Goal: Information Seeking & Learning: Learn about a topic

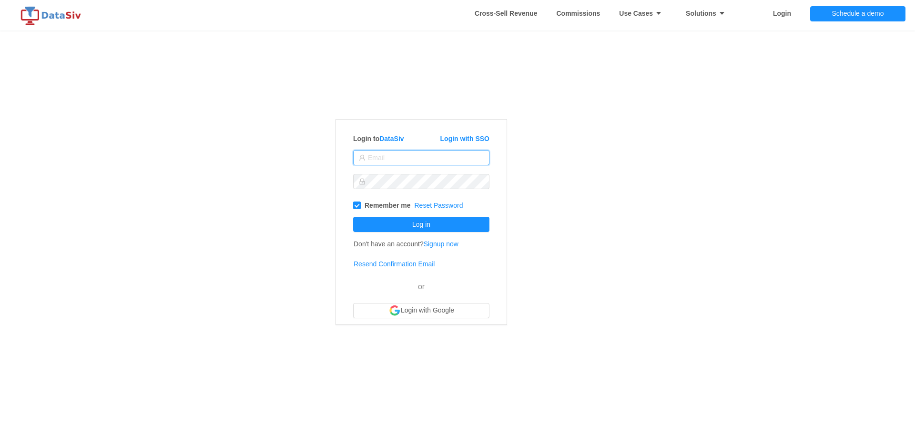
click at [477, 155] on input "text" at bounding box center [421, 157] width 136 height 15
type input "nsiegrist@solvefixedincome.com"
click at [448, 228] on button "Log in" at bounding box center [421, 224] width 136 height 15
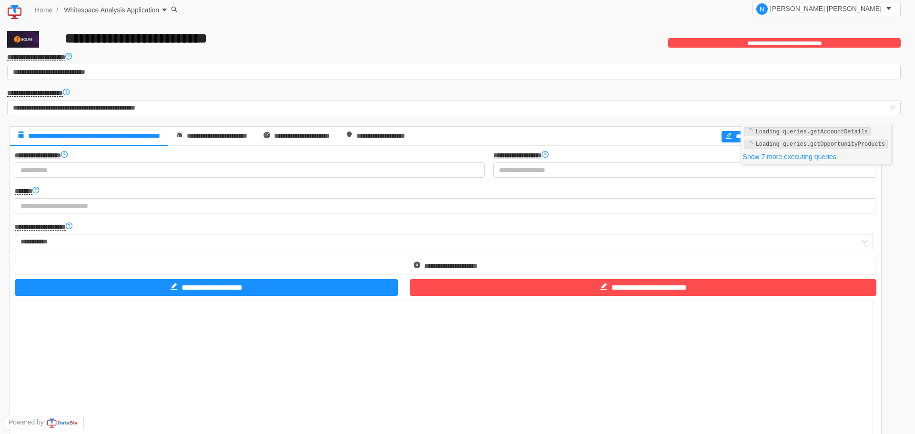
click at [162, 9] on icon "icon: caret-down" at bounding box center [164, 10] width 7 height 7
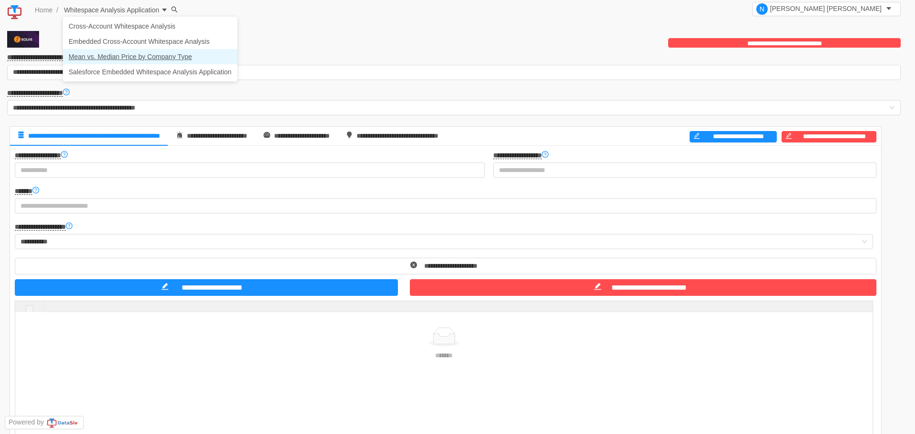
click at [148, 54] on link "Mean vs. Median Price by Company Type" at bounding box center [150, 56] width 174 height 15
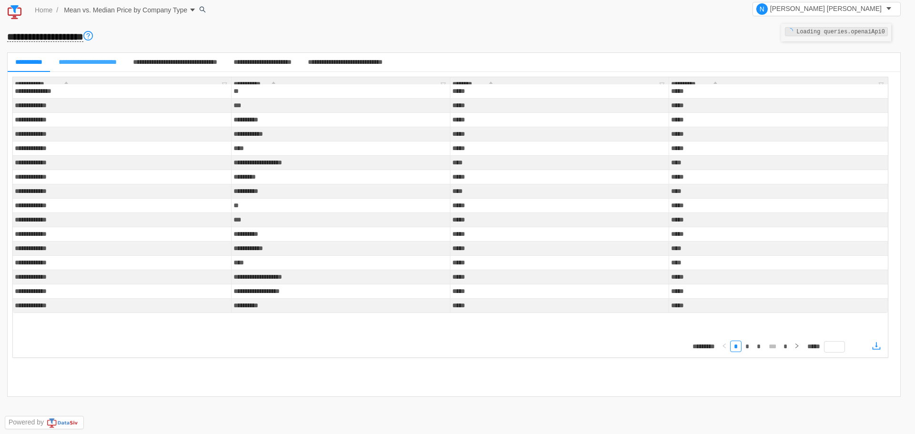
click at [117, 61] on span "**********" at bounding box center [88, 62] width 58 height 7
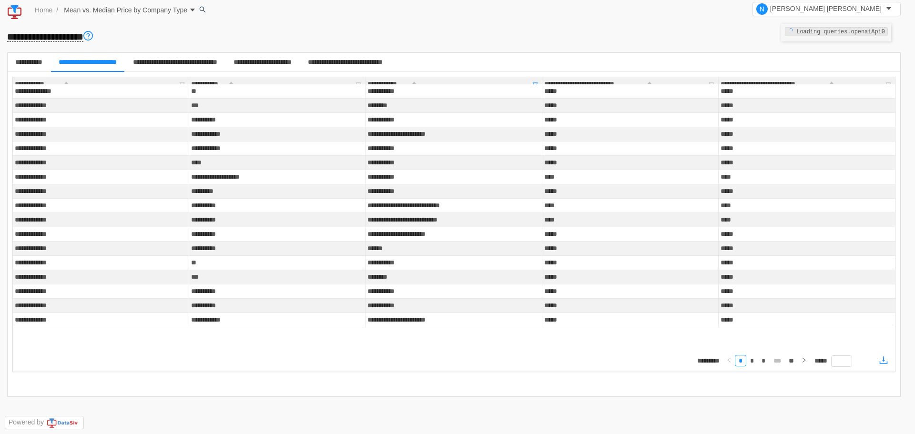
click at [529, 83] on icon "icon: filter" at bounding box center [535, 84] width 13 height 14
type input "data"
click at [476, 139] on button "Filter" at bounding box center [465, 141] width 43 height 11
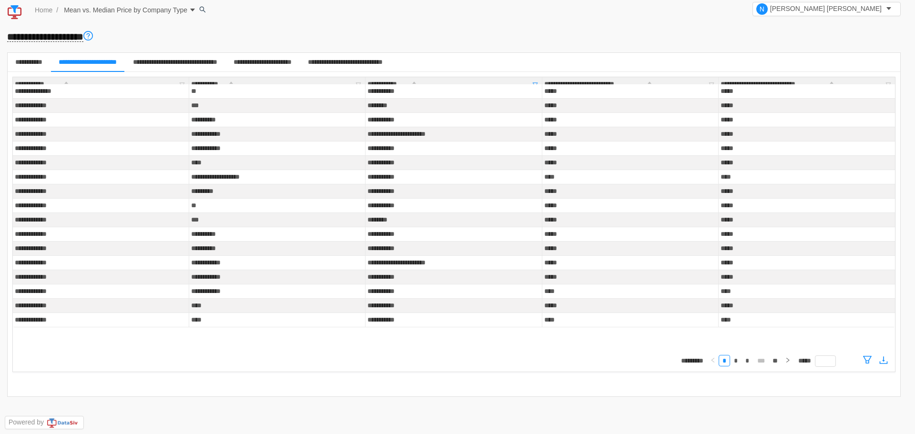
click at [532, 86] on icon "icon: filter" at bounding box center [535, 85] width 6 height 6
click at [412, 87] on icon "icon: caret-down" at bounding box center [414, 86] width 4 height 2
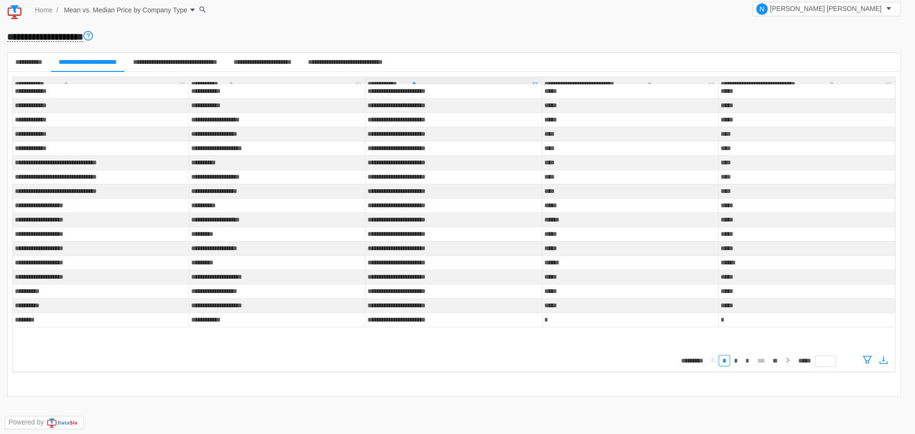
click at [532, 82] on icon "icon: filter" at bounding box center [535, 85] width 6 height 6
type input "feed"
click at [469, 141] on button "Filter" at bounding box center [465, 141] width 43 height 11
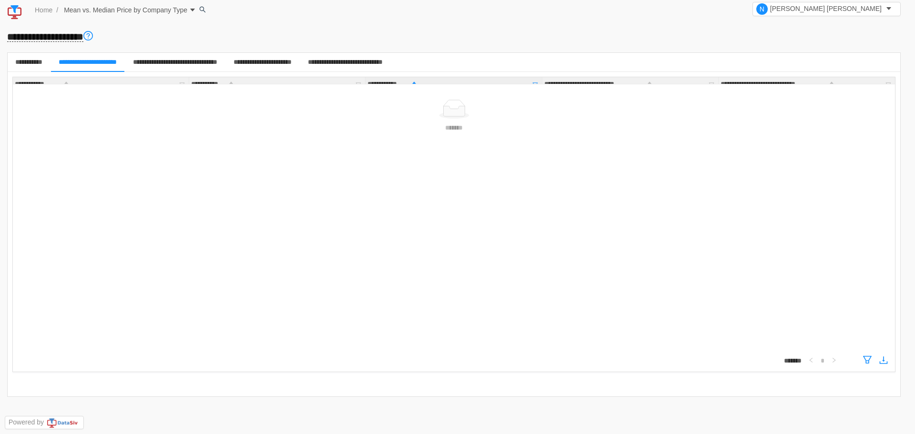
click at [529, 82] on icon "icon: filter" at bounding box center [535, 84] width 13 height 14
click at [472, 124] on input "feed" at bounding box center [489, 124] width 90 height 15
type input "data"
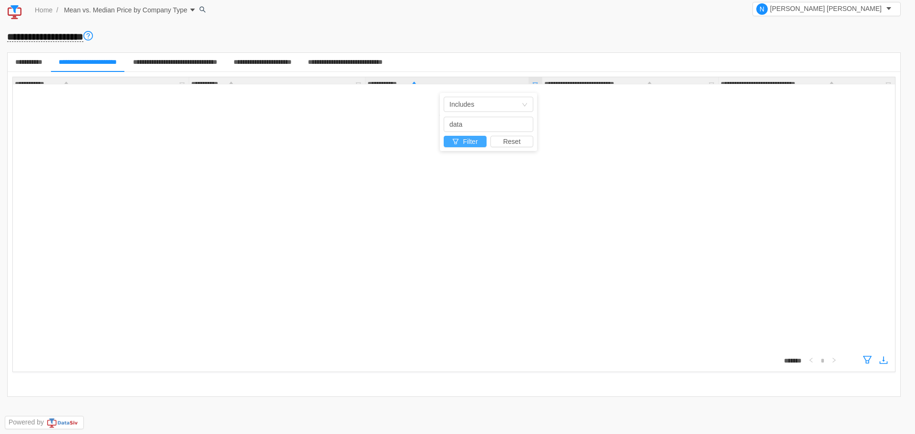
click at [461, 141] on button "Filter" at bounding box center [465, 141] width 43 height 11
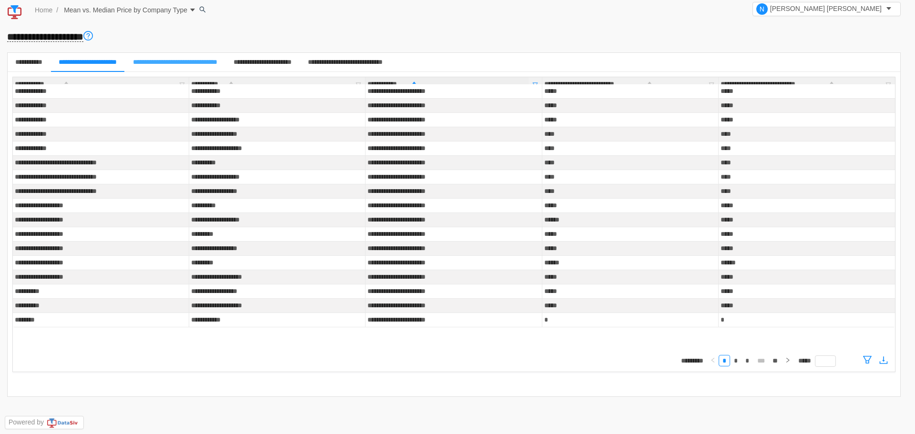
click at [544, 83] on div "**********" at bounding box center [598, 84] width 108 height 10
click at [529, 83] on icon "icon: filter" at bounding box center [535, 84] width 13 height 14
click at [532, 84] on icon "icon: filter" at bounding box center [535, 85] width 6 height 6
click at [204, 56] on div "**********" at bounding box center [175, 62] width 84 height 18
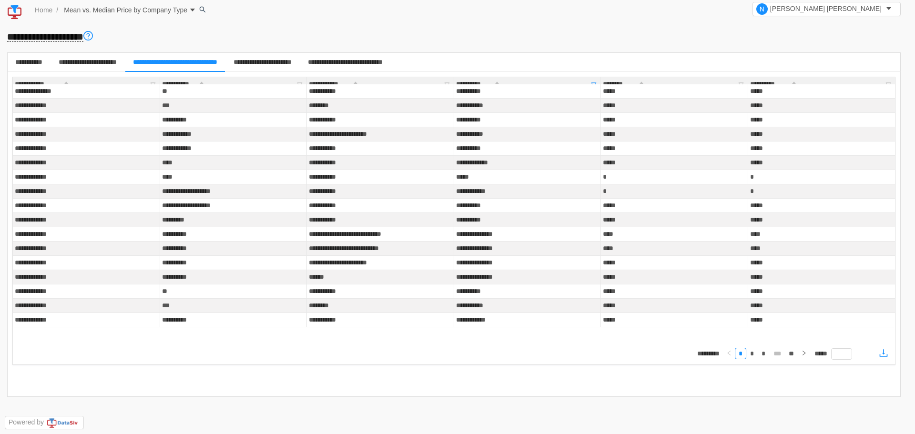
click at [589, 79] on icon "icon: filter" at bounding box center [593, 84] width 13 height 14
type input "feed"
click at [531, 142] on button "Filter" at bounding box center [523, 141] width 43 height 11
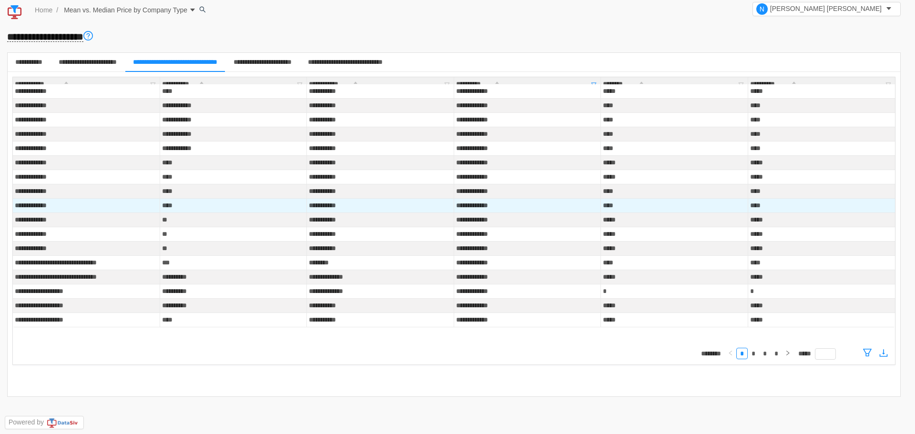
scroll to position [1, 0]
